Goal: Check status: Check status

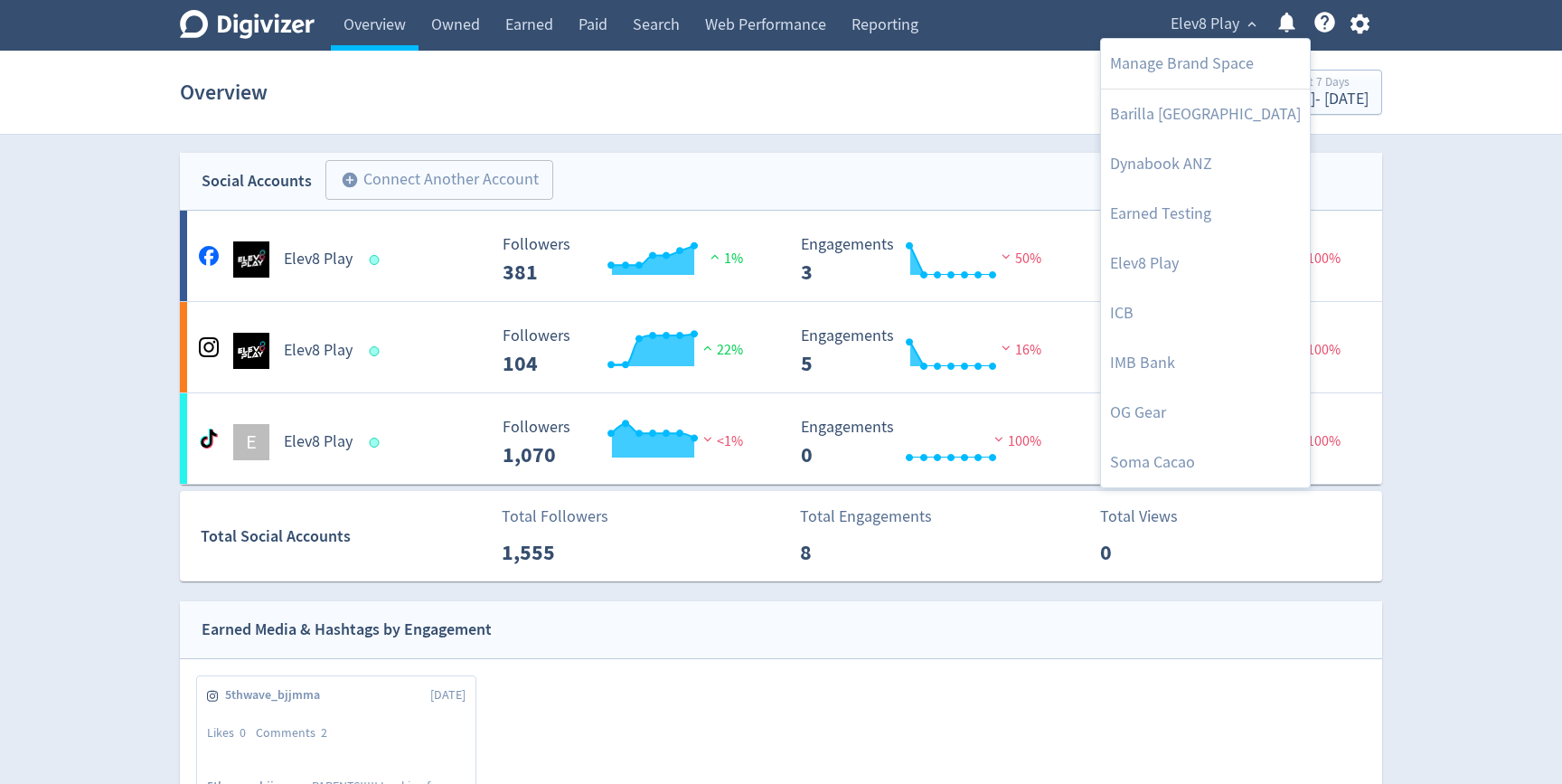
scroll to position [929, 0]
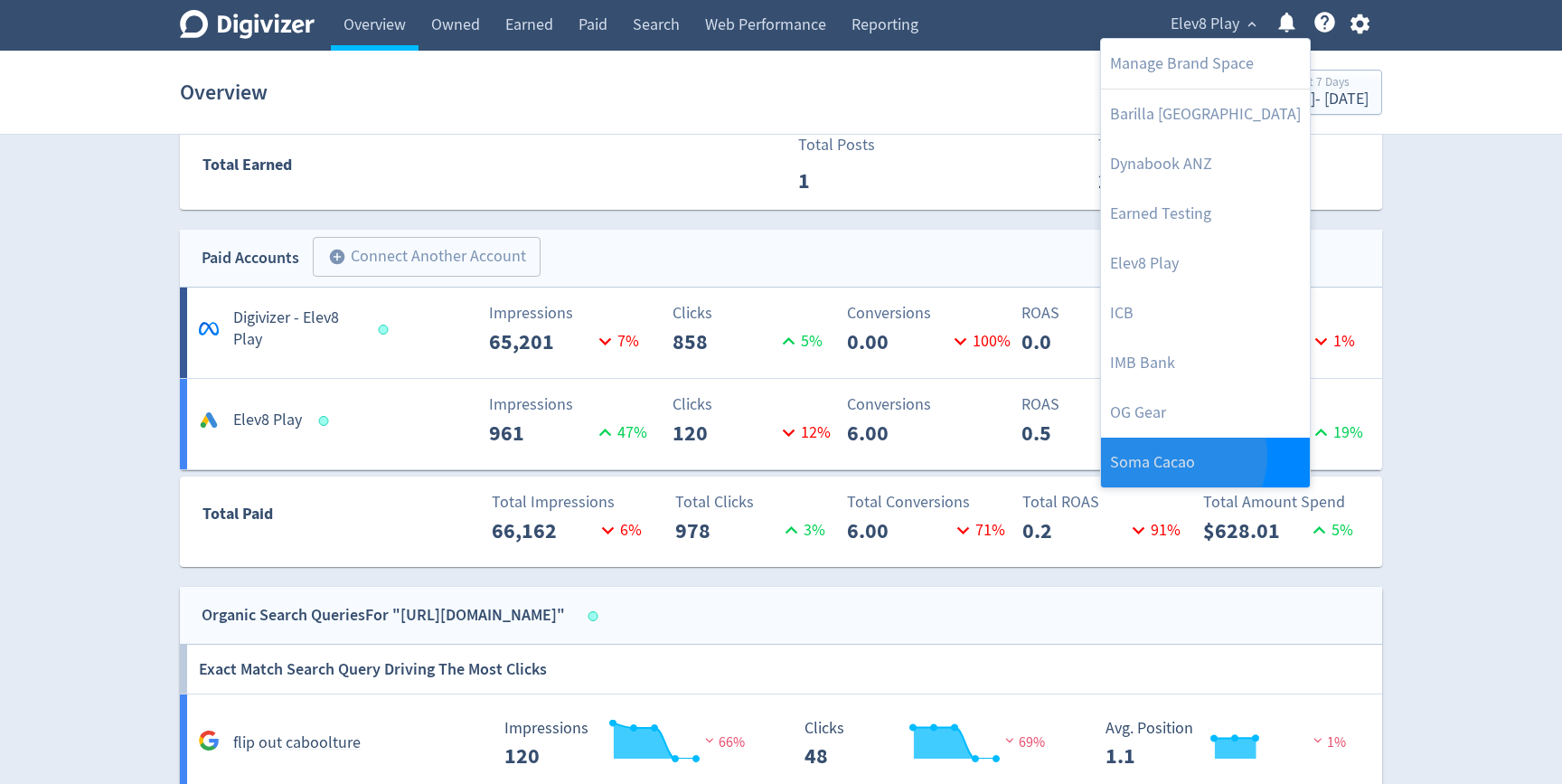
click at [1175, 455] on link "Soma Cacao" at bounding box center [1205, 462] width 209 height 49
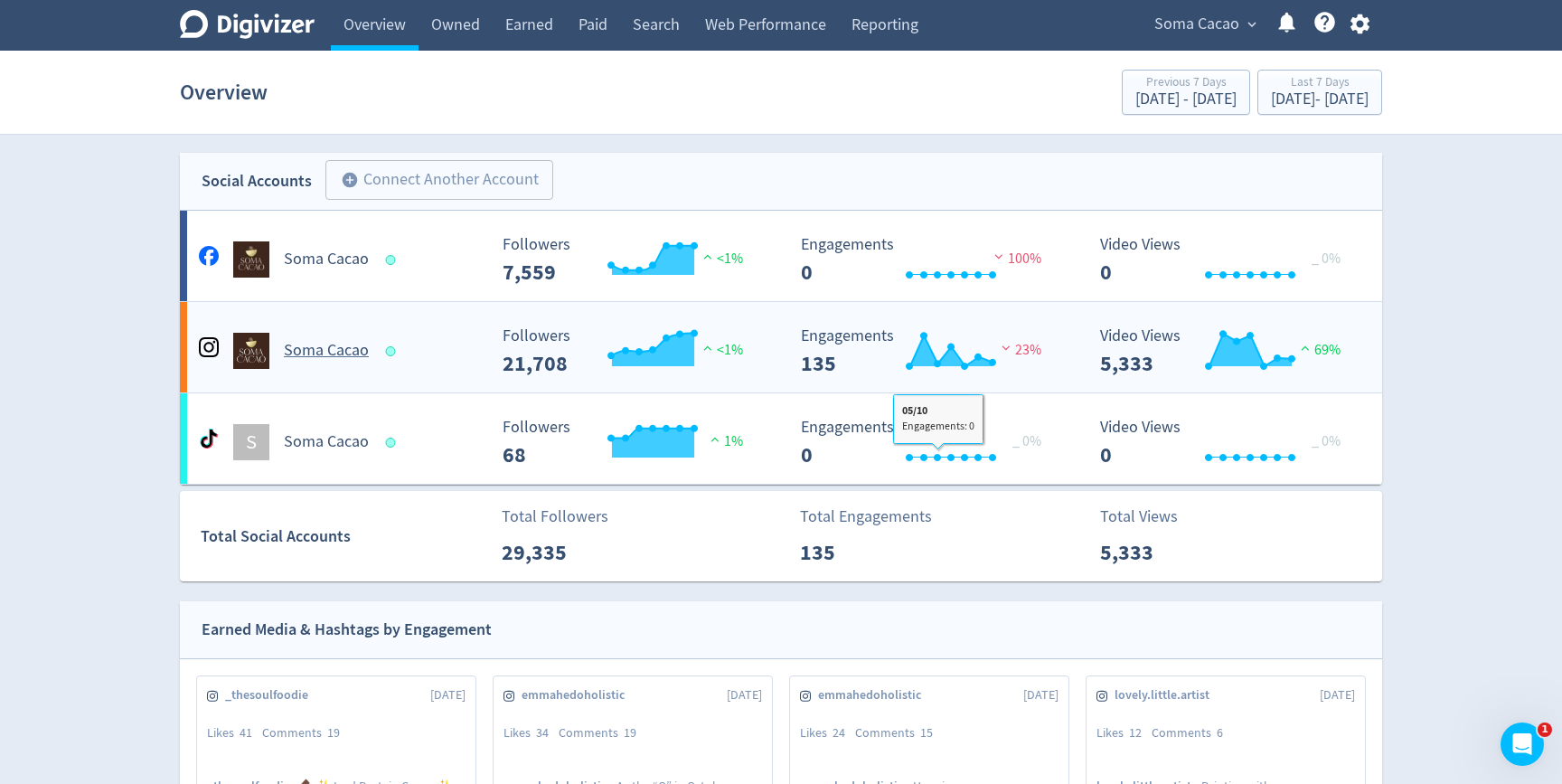
scroll to position [0, 0]
click at [540, 26] on link "Earned" at bounding box center [529, 25] width 73 height 50
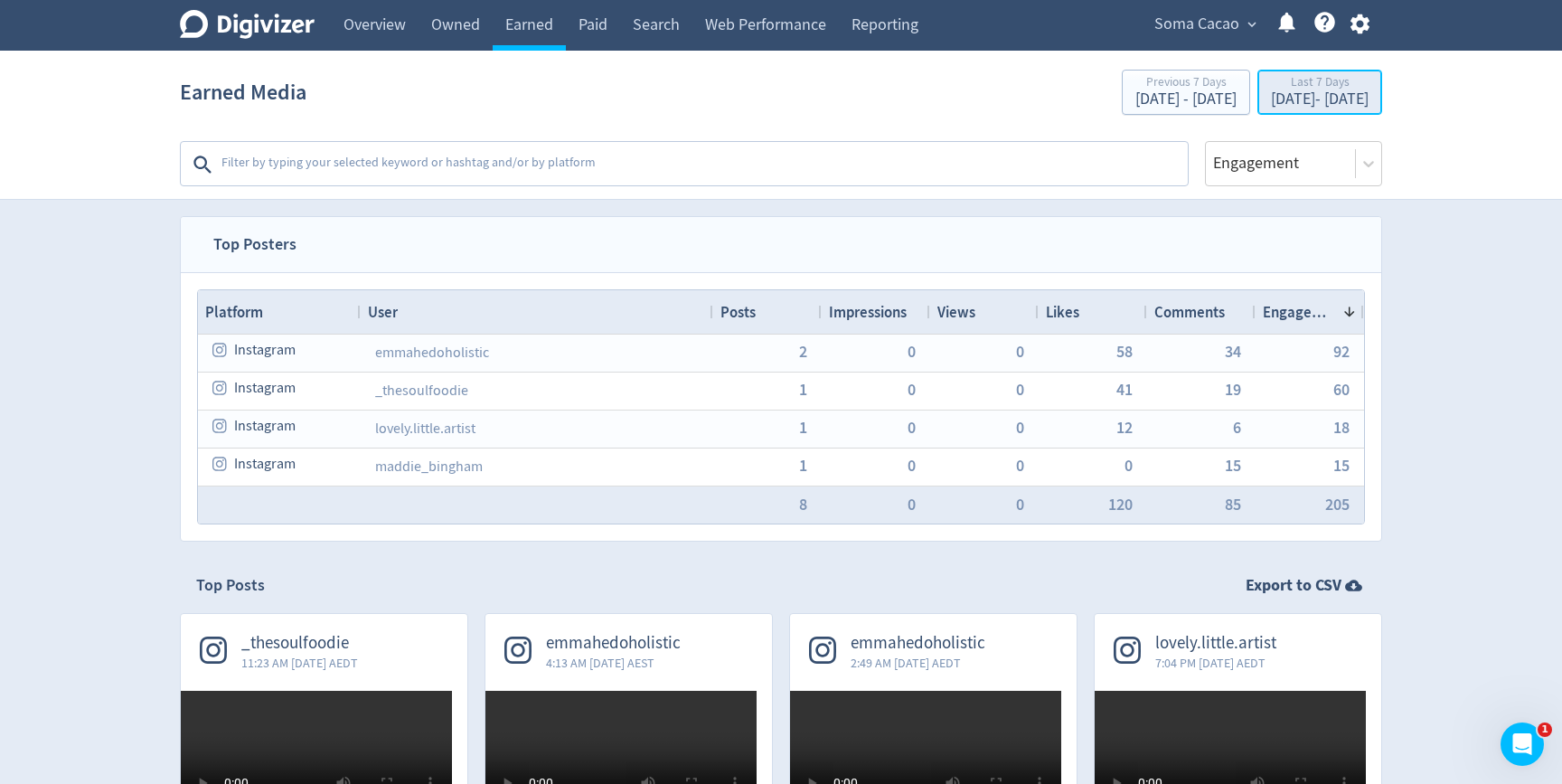
click at [1341, 92] on div "[DATE] - [DATE]" at bounding box center [1320, 99] width 98 height 16
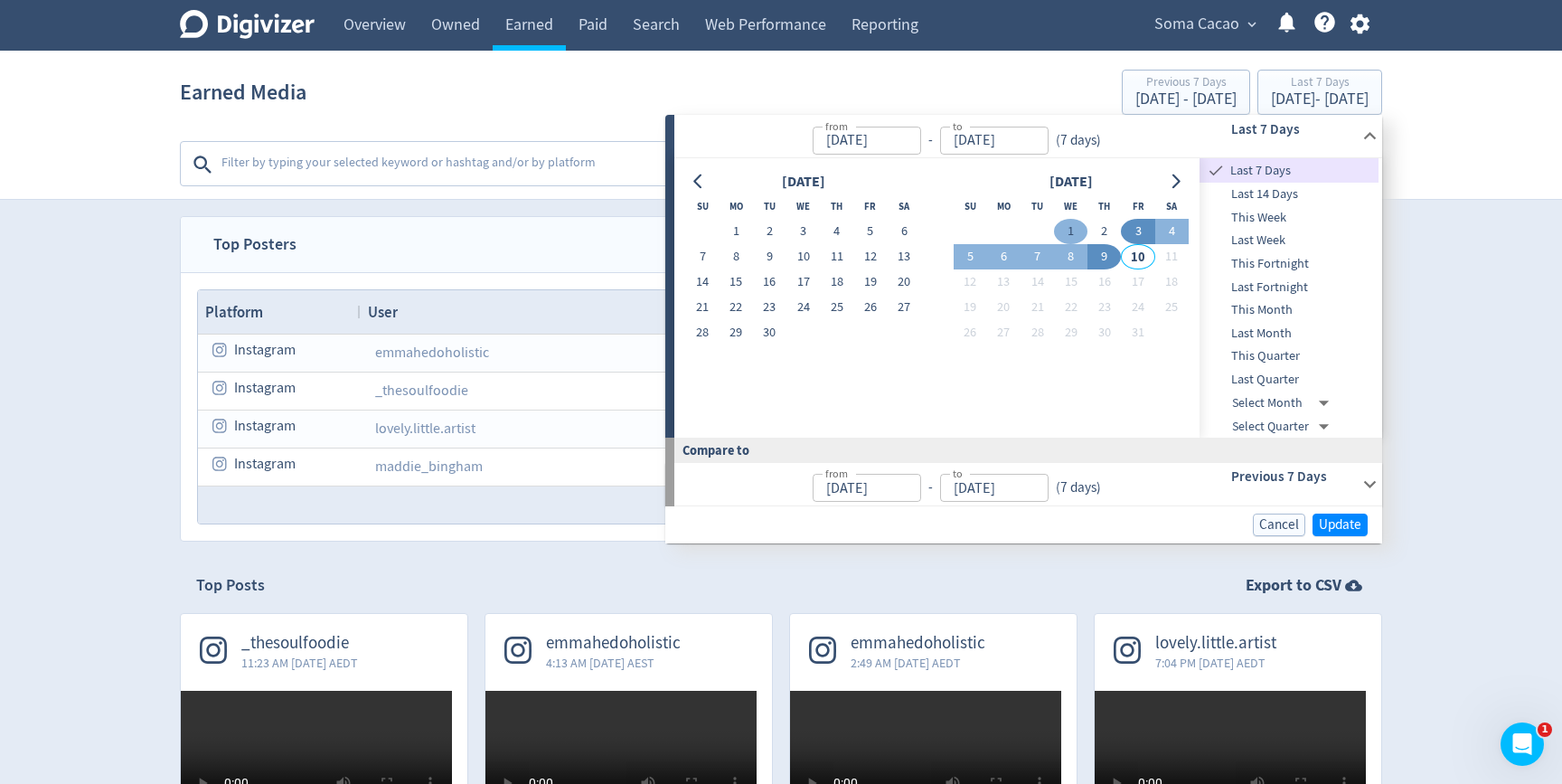
click at [1072, 231] on button "1" at bounding box center [1071, 232] width 34 height 26
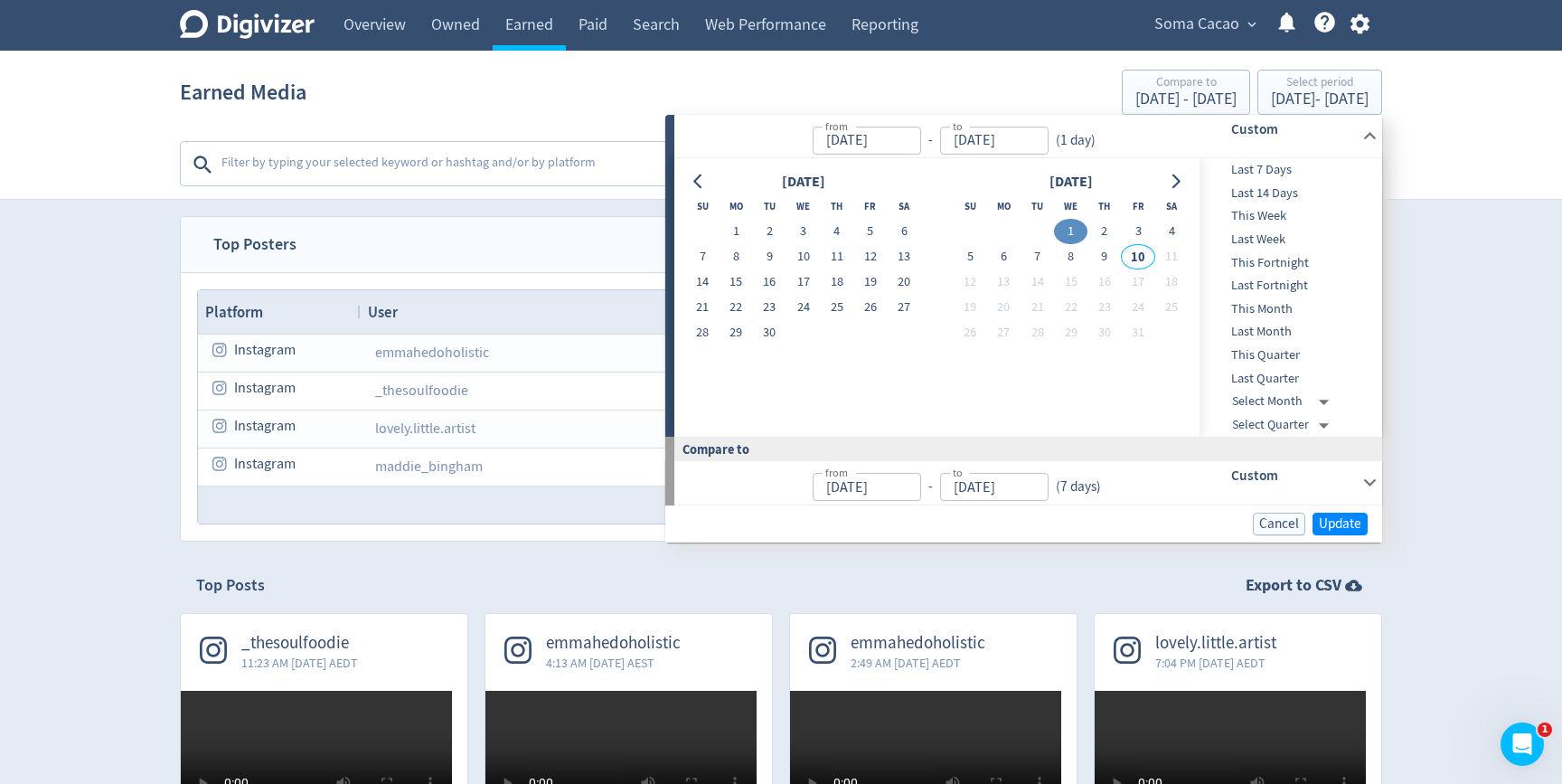
type input "[DATE]"
click at [1102, 257] on button "9" at bounding box center [1104, 256] width 34 height 26
type input "[DATE]"
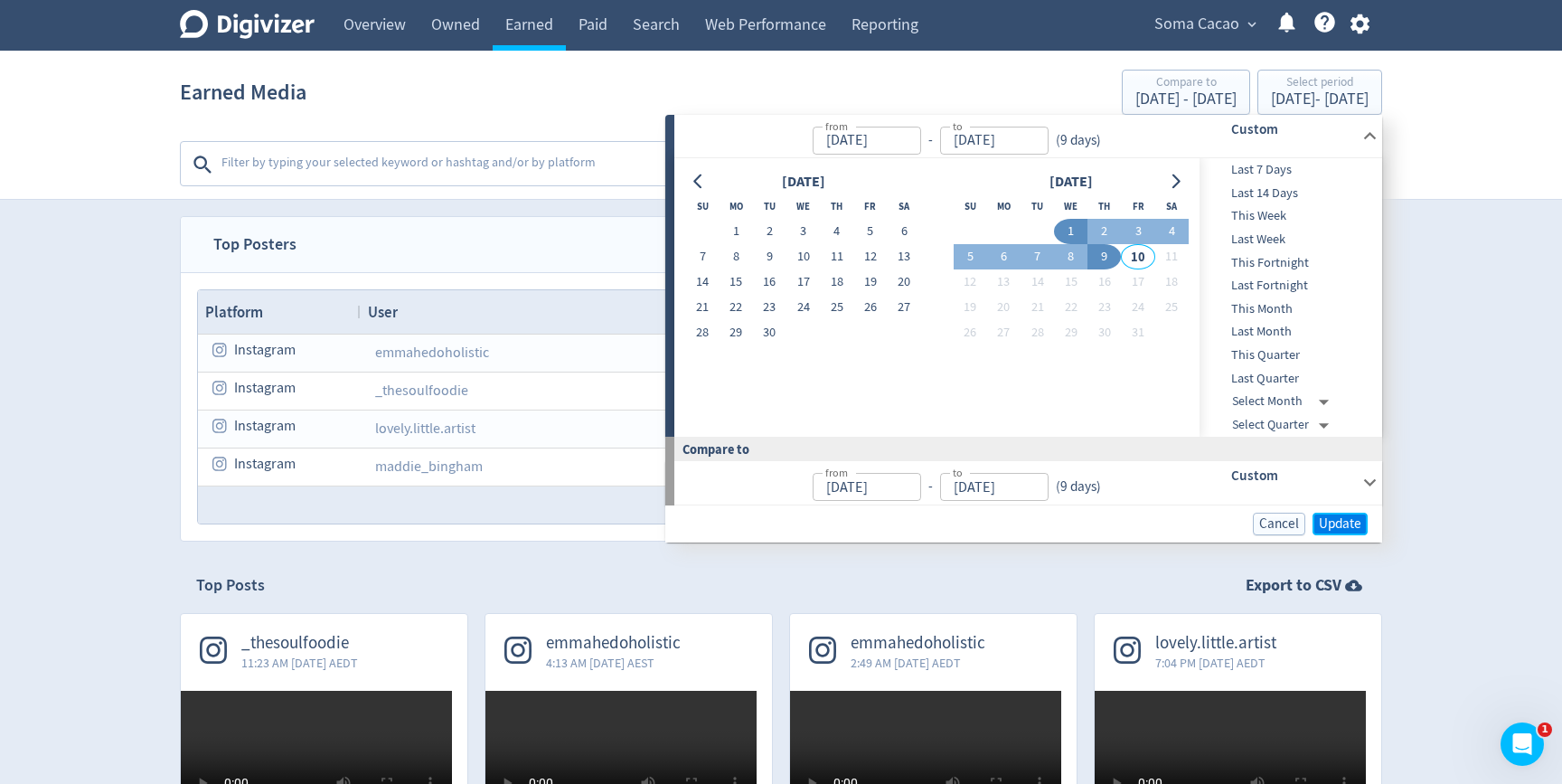
click at [1326, 520] on span "Update" at bounding box center [1340, 524] width 43 height 14
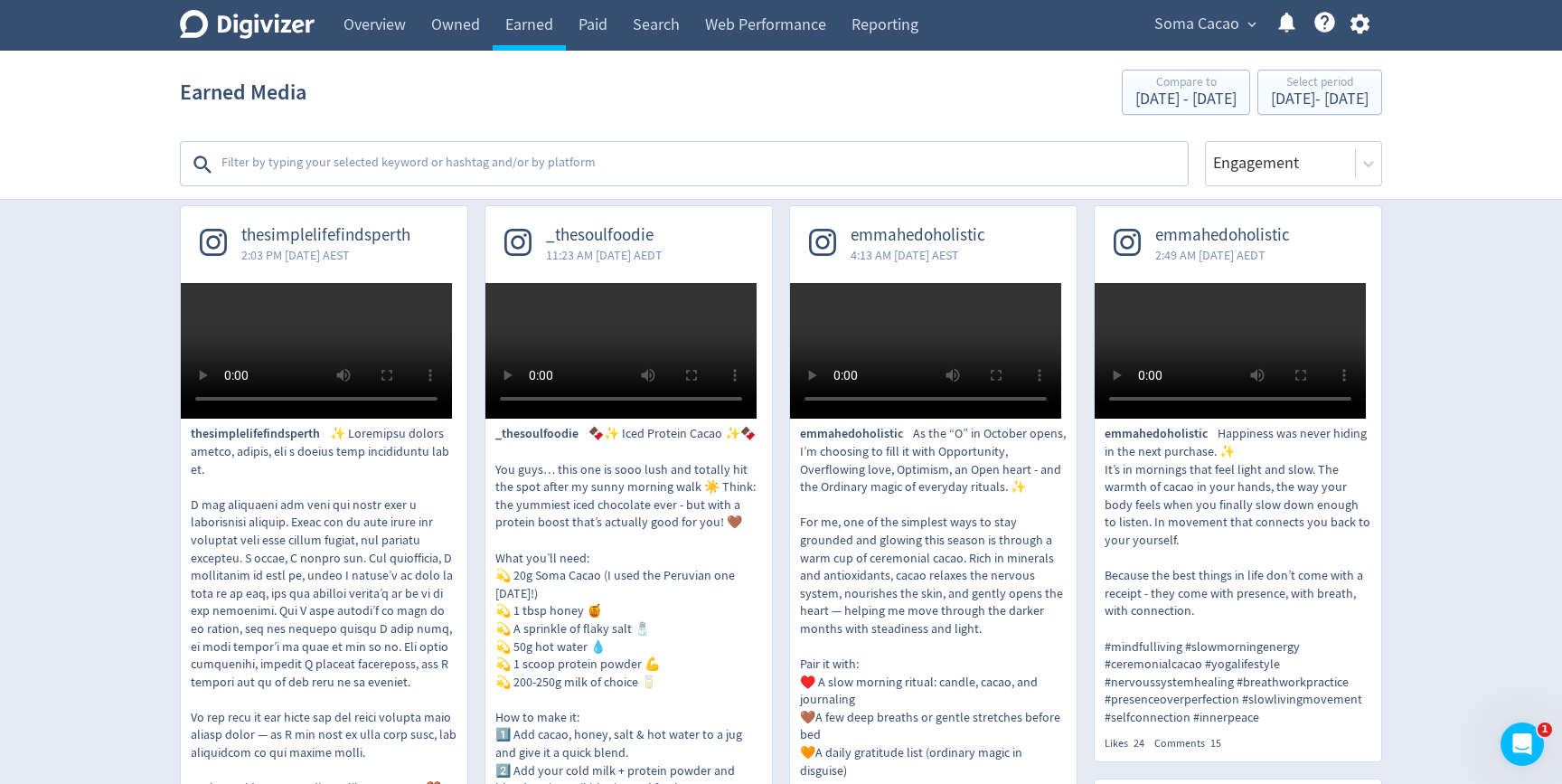
scroll to position [416, 0]
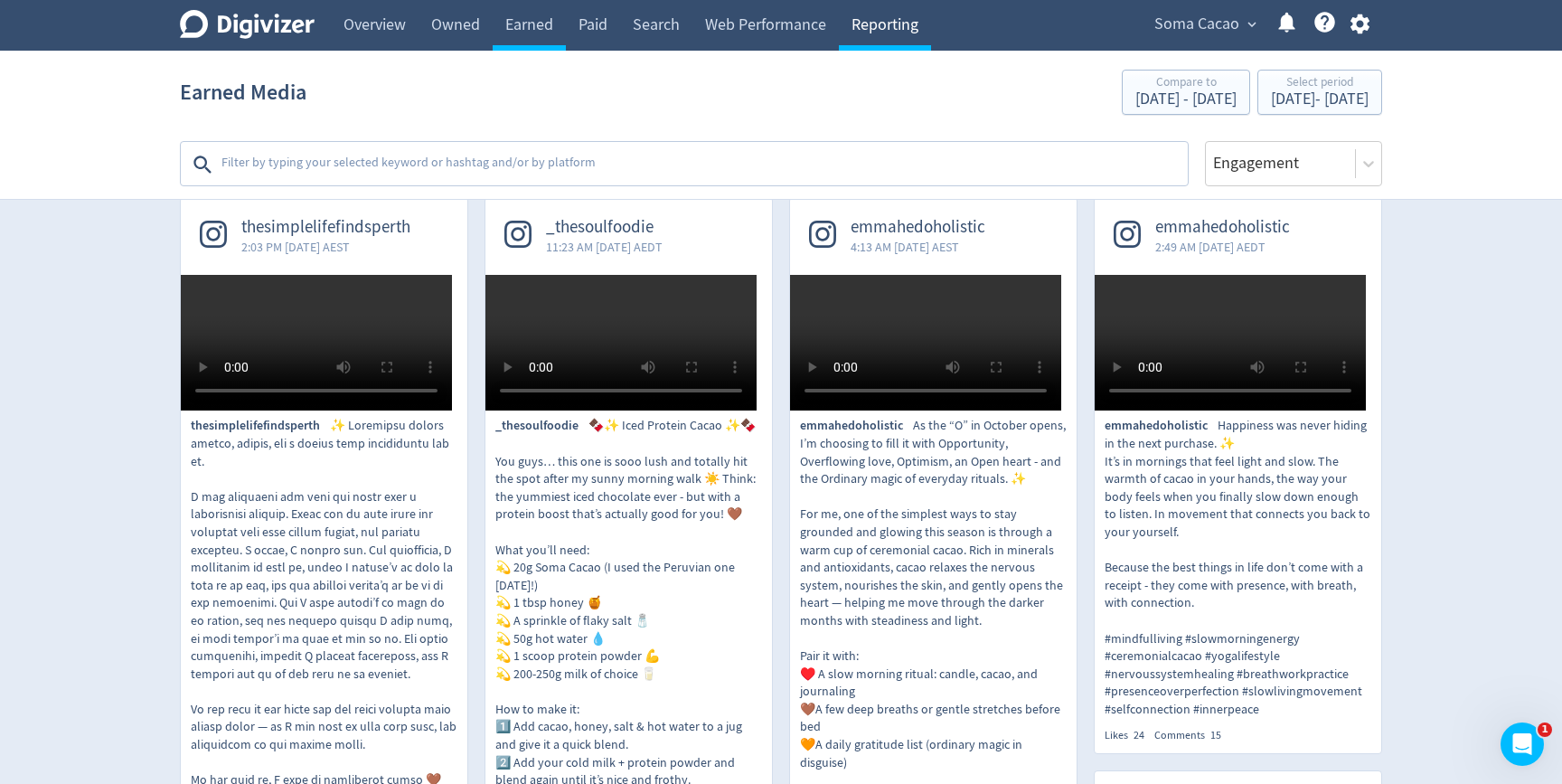
click at [879, 19] on link "Reporting" at bounding box center [885, 25] width 92 height 50
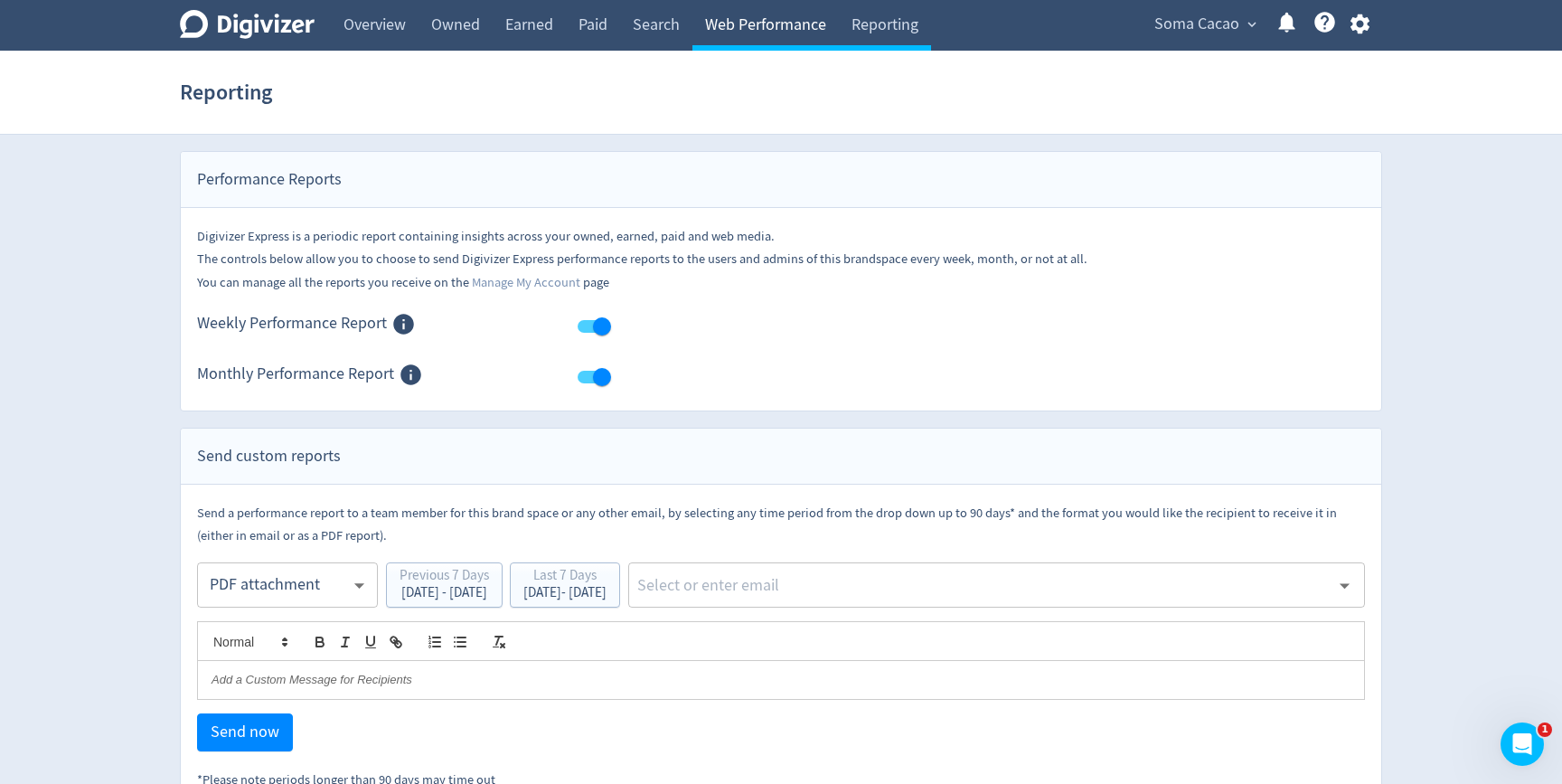
click at [812, 24] on link "Web Performance" at bounding box center [766, 25] width 146 height 50
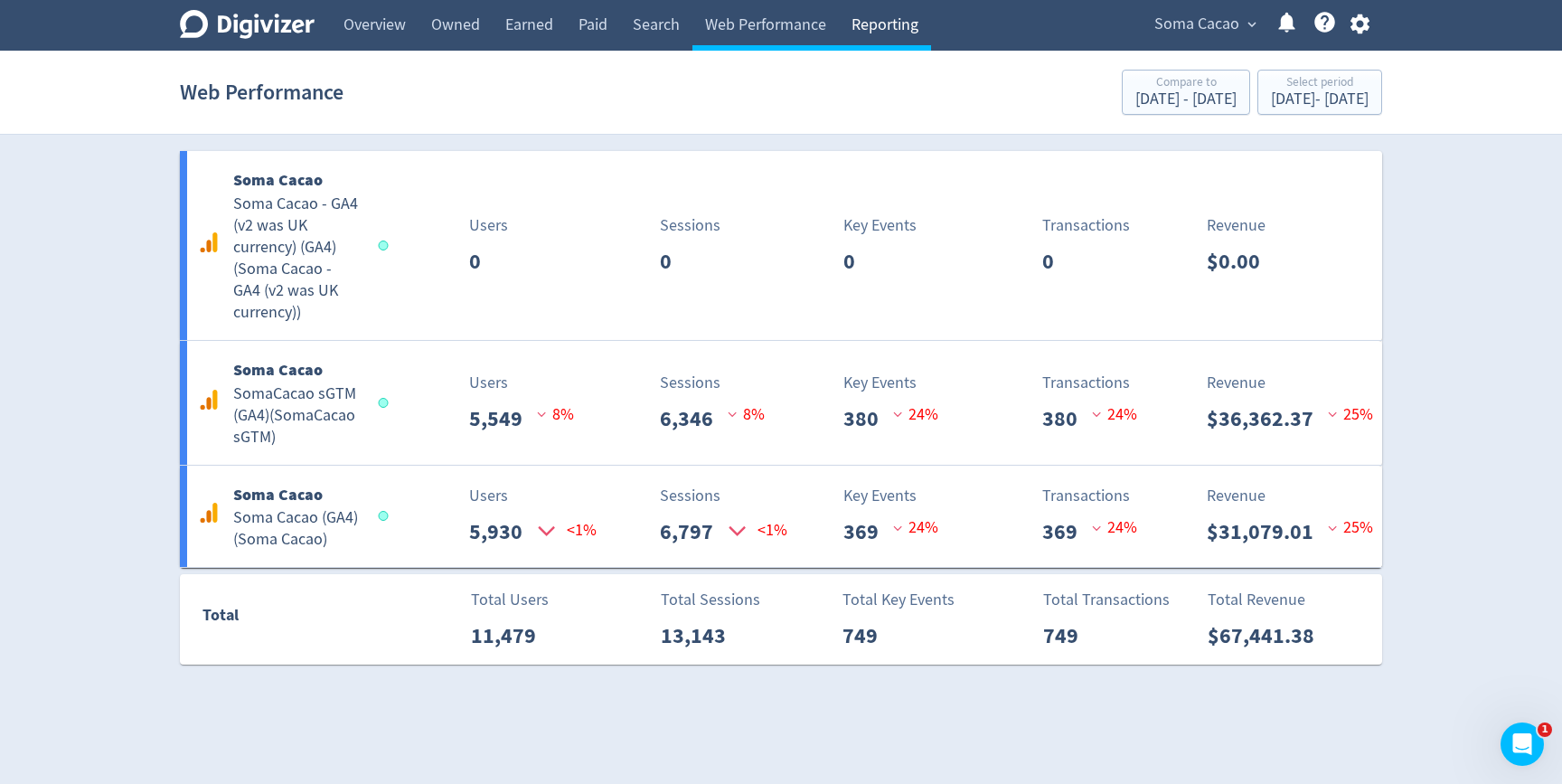
click at [882, 34] on link "Reporting" at bounding box center [885, 25] width 92 height 50
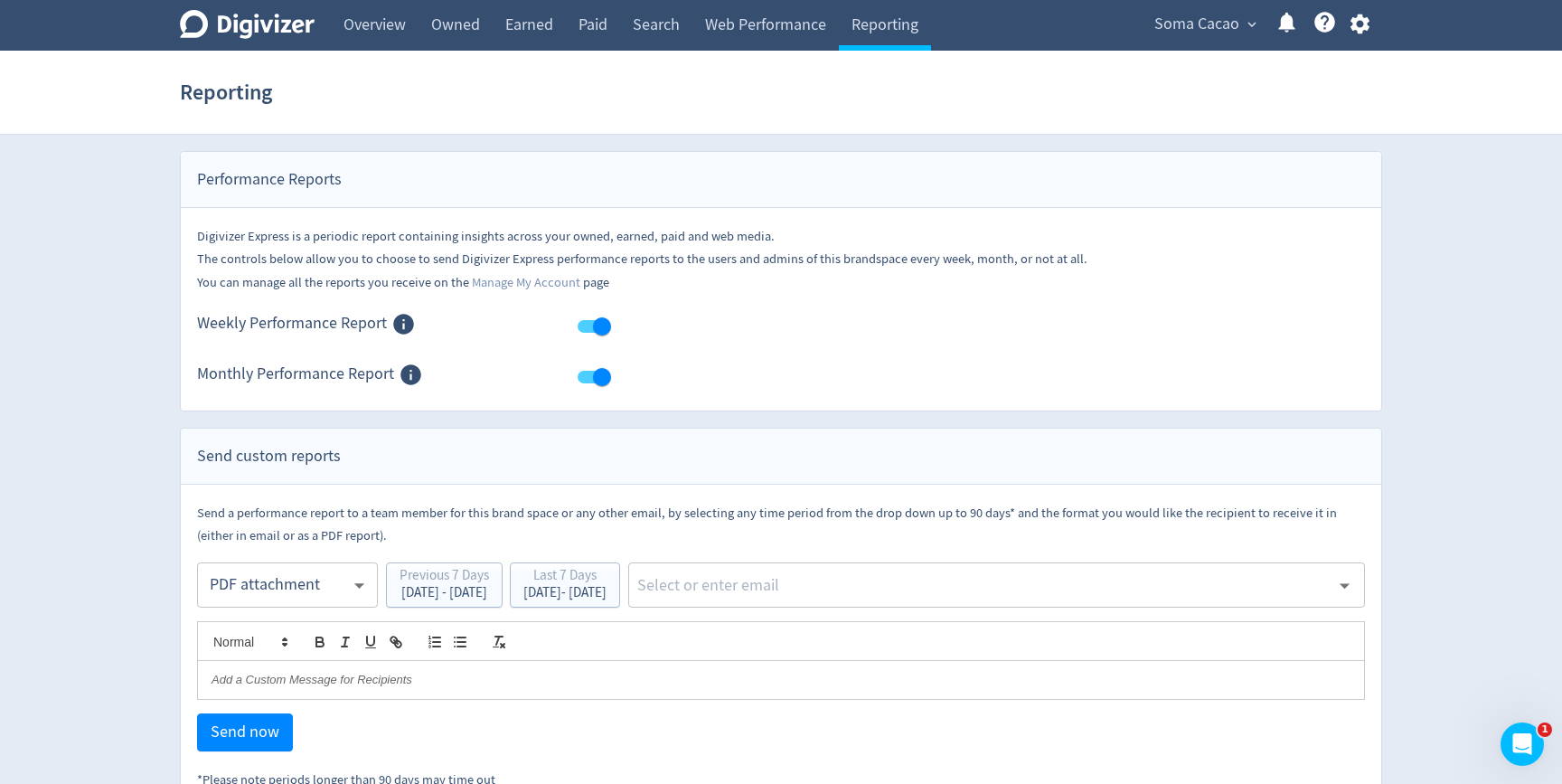
click at [279, 33] on icon "Digivizer Logo" at bounding box center [247, 25] width 135 height 29
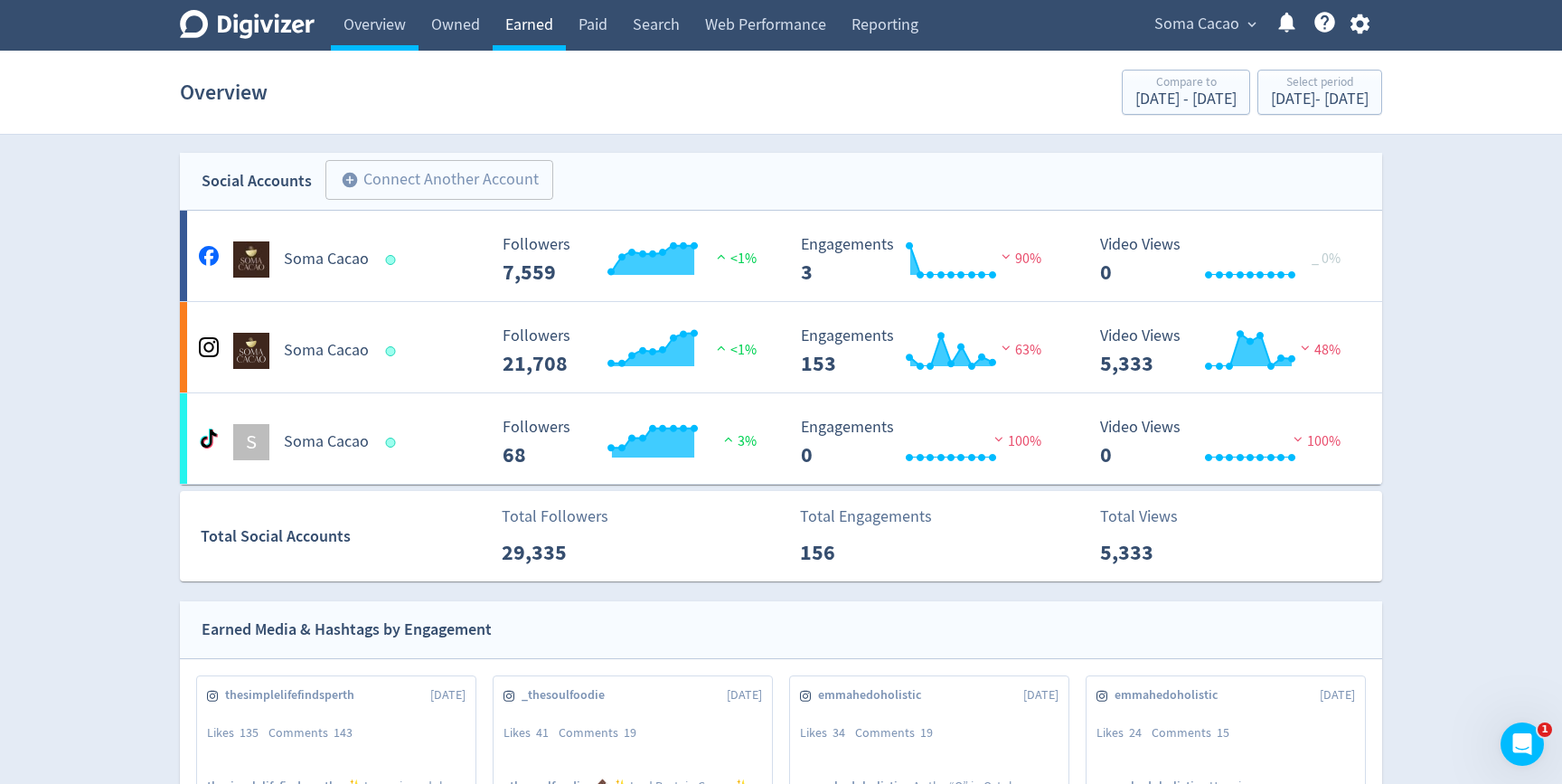
click at [534, 12] on link "Earned" at bounding box center [529, 25] width 73 height 50
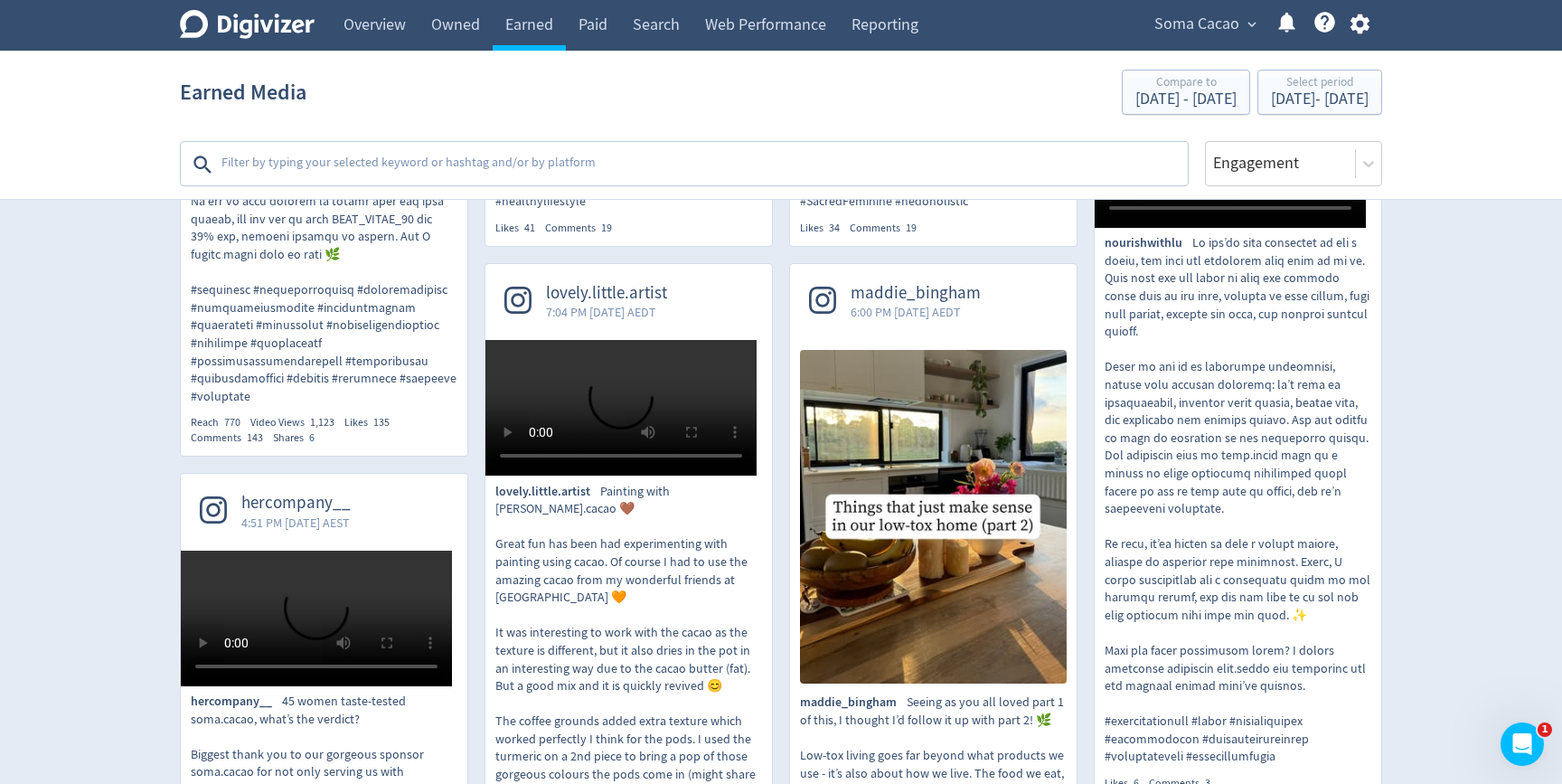
scroll to position [1054, 0]
